Goal: Navigation & Orientation: Find specific page/section

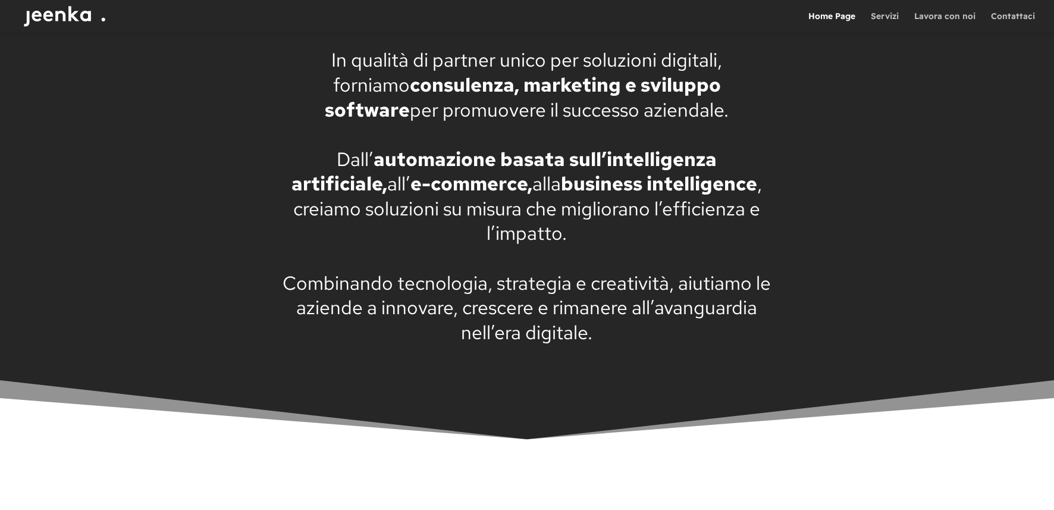
scroll to position [1094, 0]
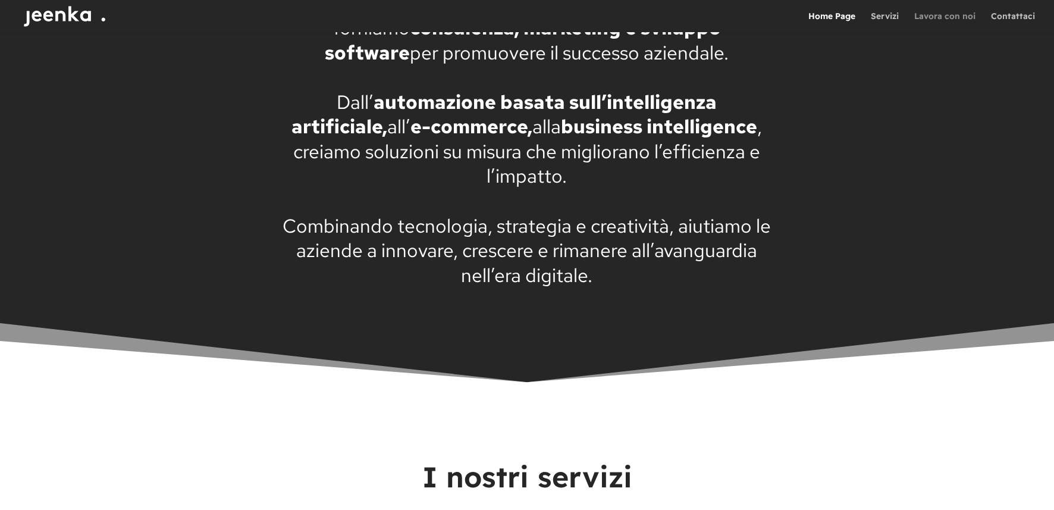
click at [954, 12] on link "Lavora con noi" at bounding box center [944, 22] width 61 height 20
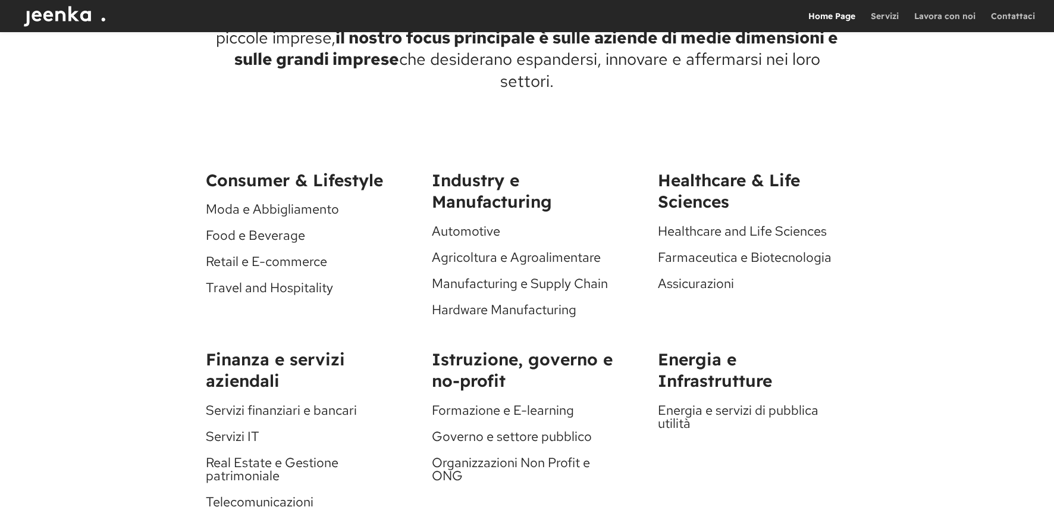
scroll to position [2920, 0]
drag, startPoint x: 312, startPoint y: 272, endPoint x: 418, endPoint y: 264, distance: 105.6
click at [336, 268] on p "Retail e E-commerce" at bounding box center [301, 268] width 190 height 26
drag, startPoint x: 477, startPoint y: 249, endPoint x: 475, endPoint y: 238, distance: 11.4
click at [475, 241] on div "Automotive Agricoltura e Agroalimentare Manufacturing e Supply Chain Hardware M…" at bounding box center [527, 270] width 190 height 92
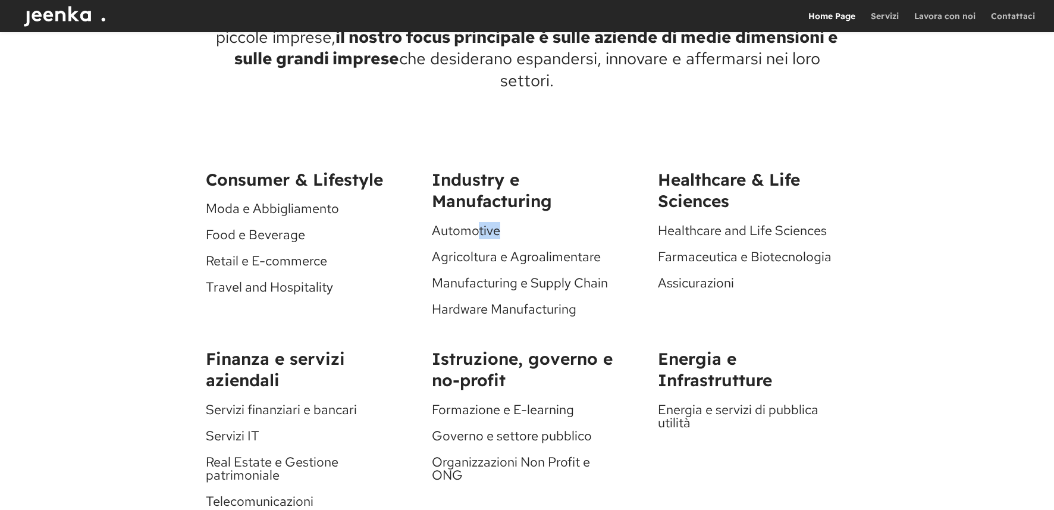
drag, startPoint x: 475, startPoint y: 238, endPoint x: 469, endPoint y: 236, distance: 6.2
click at [474, 236] on p "Automotive" at bounding box center [527, 237] width 190 height 26
click at [878, 19] on link "Servizi" at bounding box center [885, 22] width 28 height 20
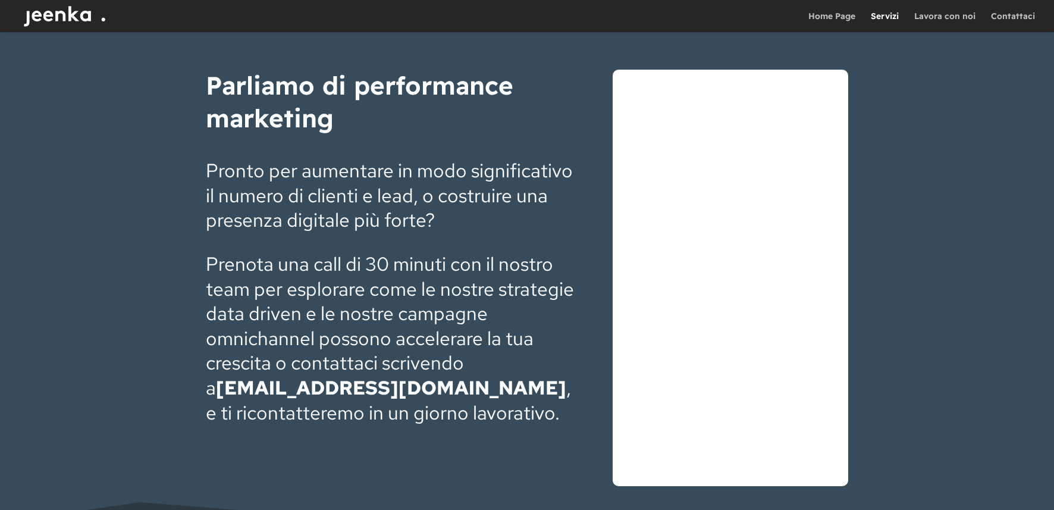
scroll to position [2432, 0]
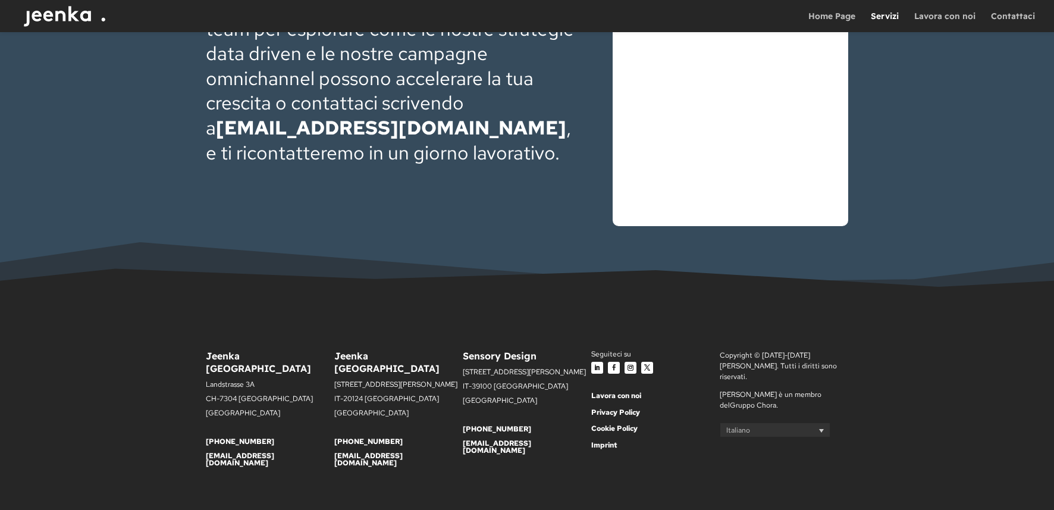
click at [776, 400] on link "Gruppo Chora" at bounding box center [753, 405] width 46 height 10
